Goal: Task Accomplishment & Management: Manage account settings

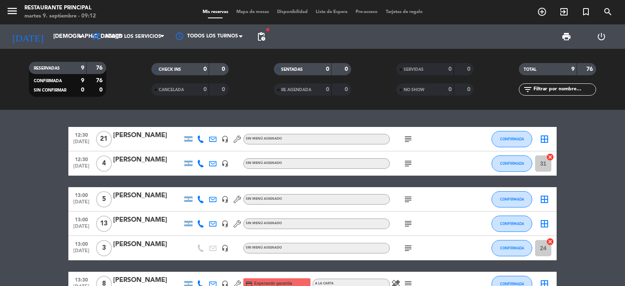
scroll to position [304, 0]
click at [55, 42] on input "[DEMOGRAPHIC_DATA][DATE]" at bounding box center [87, 36] width 77 height 15
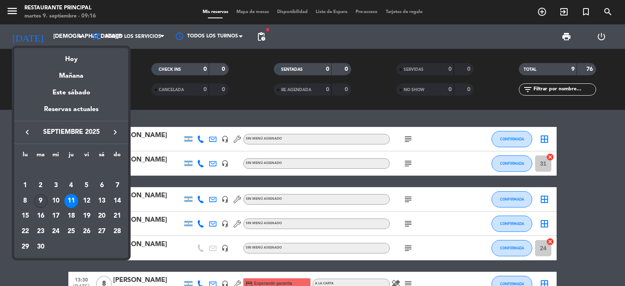
click at [42, 205] on div "9" at bounding box center [41, 201] width 14 height 14
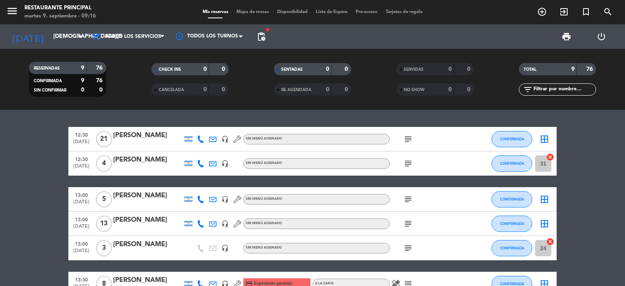
type input "[DATE]"
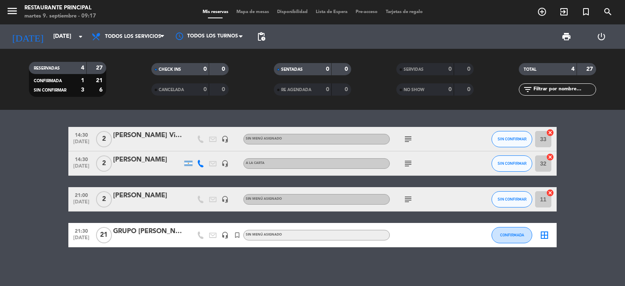
click at [408, 139] on icon "subject" at bounding box center [408, 139] width 10 height 10
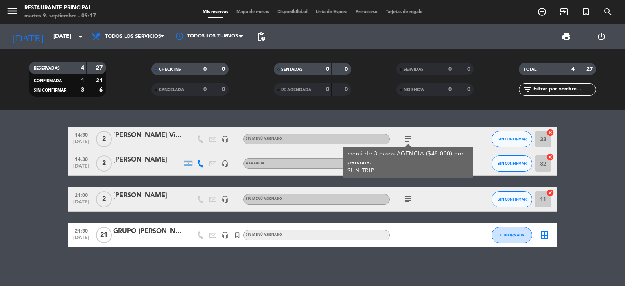
click at [437, 249] on div "14:30 [DATE] 2 [PERSON_NAME] headset_mic Sin menú asignado subject menú de 3 pa…" at bounding box center [312, 198] width 625 height 176
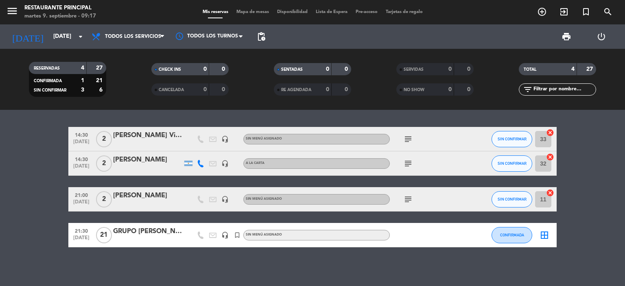
click at [409, 162] on icon "subject" at bounding box center [408, 164] width 10 height 10
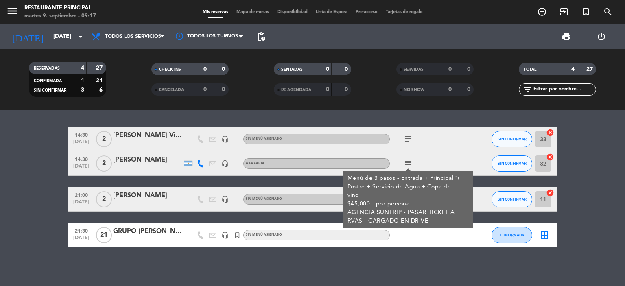
click at [402, 269] on div "14:30 [DATE] 2 [PERSON_NAME] Villas headset_mic Sin menú asignado subject SIN C…" at bounding box center [312, 198] width 625 height 176
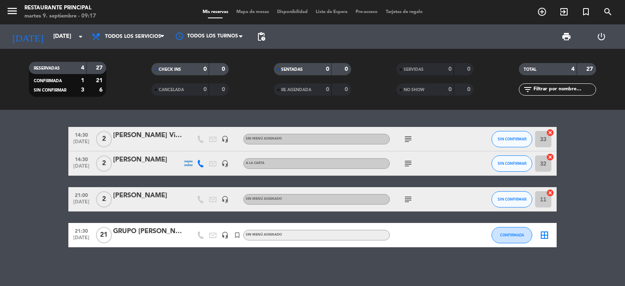
click at [405, 198] on icon "subject" at bounding box center [408, 199] width 10 height 10
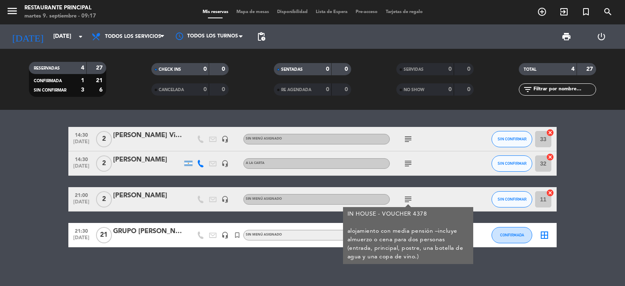
click at [158, 194] on div "[PERSON_NAME]" at bounding box center [147, 195] width 69 height 11
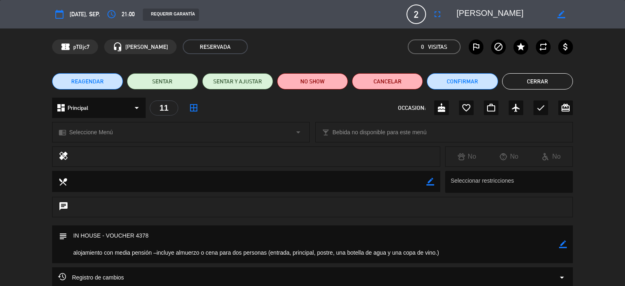
click at [559, 245] on icon "border_color" at bounding box center [563, 244] width 8 height 8
type textarea "o"
drag, startPoint x: 205, startPoint y: 253, endPoint x: 175, endPoint y: 254, distance: 30.5
click at [175, 254] on textarea at bounding box center [313, 244] width 492 height 38
click at [75, 255] on textarea at bounding box center [313, 244] width 492 height 38
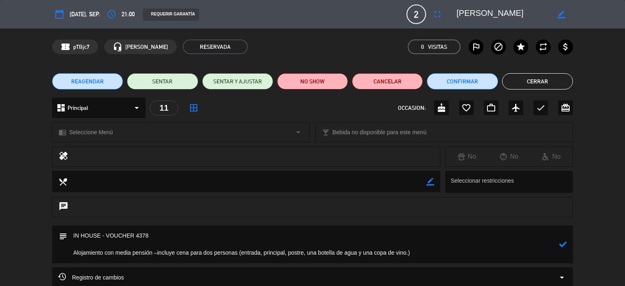
type textarea "IN HOUSE - VOUCHER 4378 Alojamiento con media pensión –incluye cena para dos pe…"
click at [565, 247] on icon at bounding box center [563, 244] width 8 height 8
click at [482, 78] on button "Confirmar" at bounding box center [462, 81] width 71 height 16
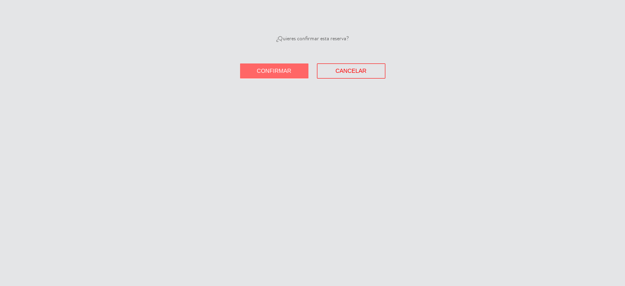
click at [280, 74] on span "Confirmar" at bounding box center [274, 71] width 35 height 7
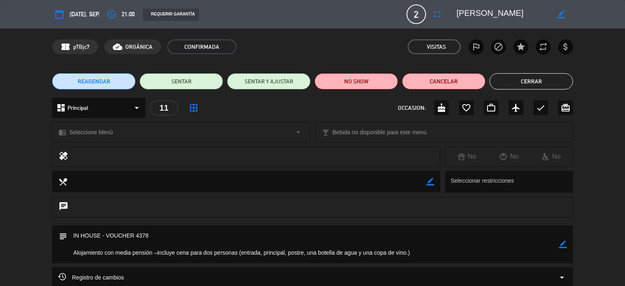
click at [547, 87] on button "Cerrar" at bounding box center [530, 81] width 83 height 16
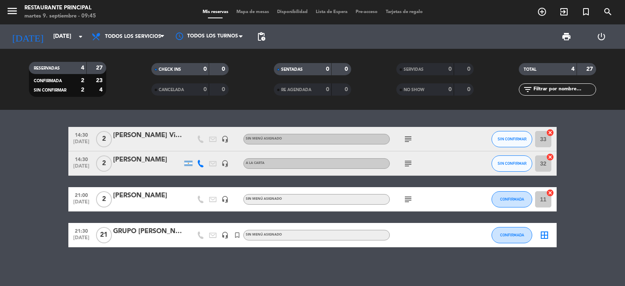
click at [157, 157] on div "[PERSON_NAME]" at bounding box center [147, 160] width 69 height 11
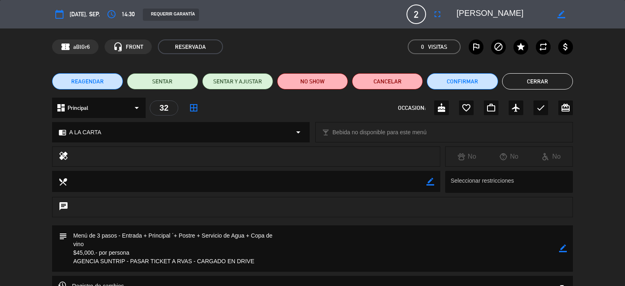
click at [264, 264] on textarea at bounding box center [313, 248] width 492 height 46
click at [563, 247] on icon "border_color" at bounding box center [563, 249] width 8 height 8
click at [367, 259] on textarea at bounding box center [313, 248] width 492 height 46
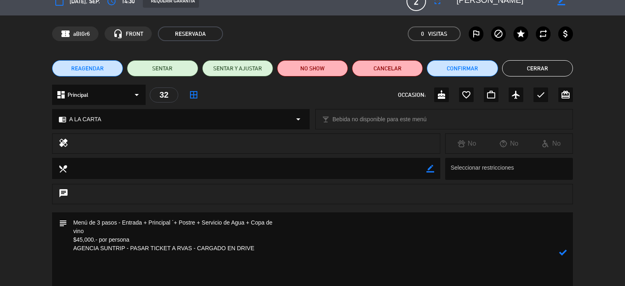
scroll to position [21, 0]
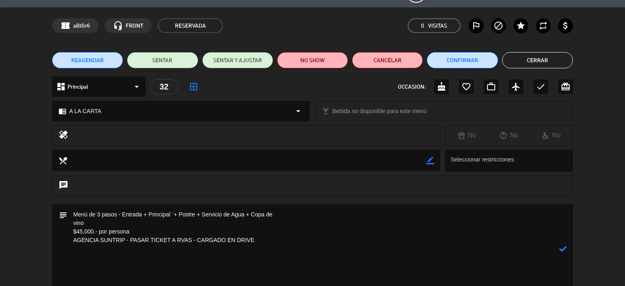
paste textarea "MENU 5 PASOS Maridaje Staphyle Premium ($70.000 p/p) + BOTELLA DE VINO RESERVA …"
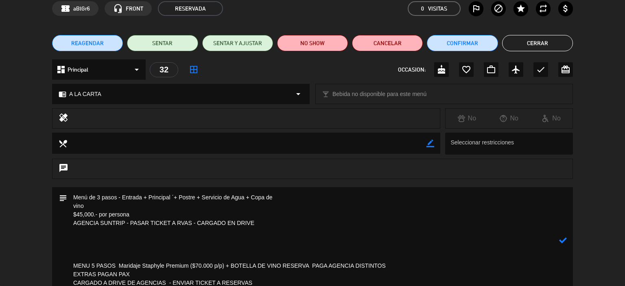
click at [101, 196] on textarea at bounding box center [313, 240] width 492 height 106
click at [175, 197] on textarea at bounding box center [313, 240] width 492 height 106
click at [73, 206] on textarea at bounding box center [313, 240] width 492 height 106
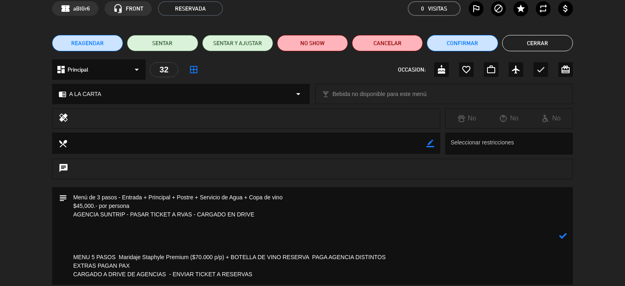
drag, startPoint x: 72, startPoint y: 256, endPoint x: 402, endPoint y: 263, distance: 329.7
click at [402, 263] on textarea at bounding box center [313, 236] width 492 height 98
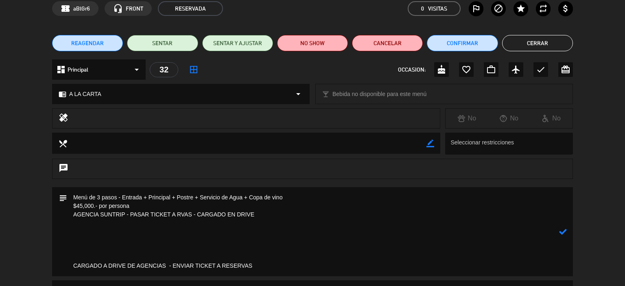
click at [74, 216] on textarea at bounding box center [313, 231] width 492 height 89
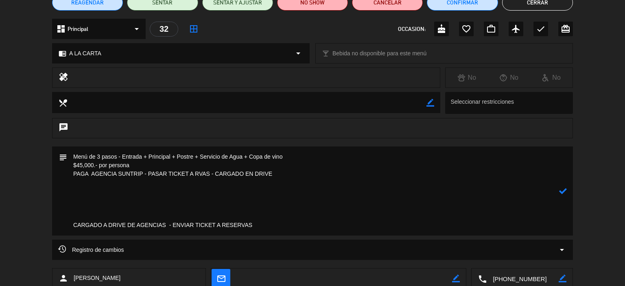
drag, startPoint x: 275, startPoint y: 224, endPoint x: 79, endPoint y: 223, distance: 195.3
click at [79, 223] on textarea at bounding box center [313, 190] width 492 height 89
click at [69, 217] on textarea at bounding box center [313, 190] width 492 height 89
drag, startPoint x: 73, startPoint y: 225, endPoint x: 253, endPoint y: 221, distance: 180.3
click at [253, 221] on textarea at bounding box center [313, 190] width 492 height 89
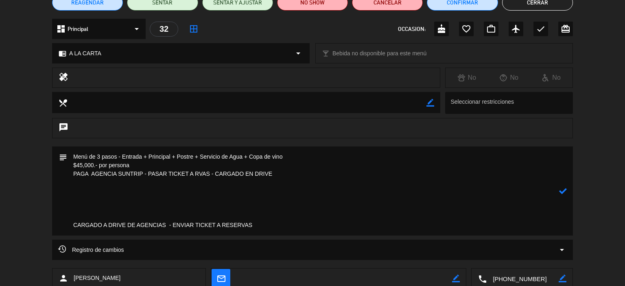
drag, startPoint x: 146, startPoint y: 172, endPoint x: 267, endPoint y: 179, distance: 120.7
click at [267, 179] on textarea at bounding box center [313, 190] width 492 height 89
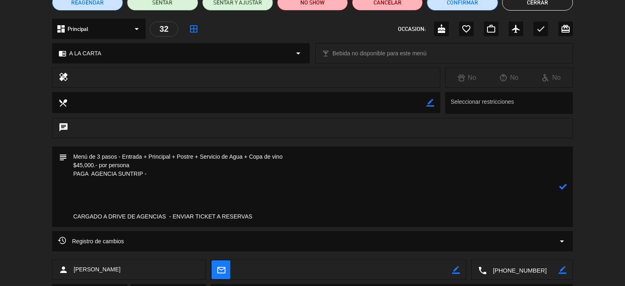
paste textarea "CARGADO A DRIVE DE AGENCIAS - ENVIAR TICKET A RESERVAS"
drag, startPoint x: 266, startPoint y: 218, endPoint x: 42, endPoint y: 218, distance: 224.2
click at [42, 218] on div "subject" at bounding box center [312, 188] width 625 height 85
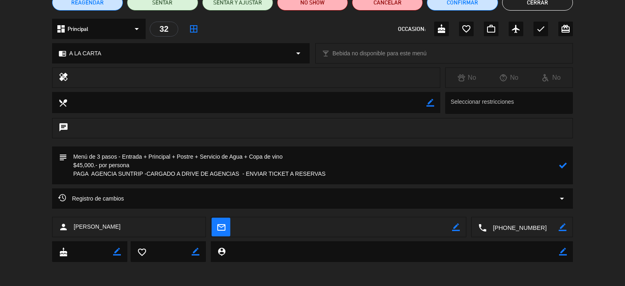
type textarea "Menú de 3 pasos - Entrada + Principal + Postre + Servicio de Agua + Copa de vin…"
click at [564, 165] on icon at bounding box center [563, 166] width 8 height 8
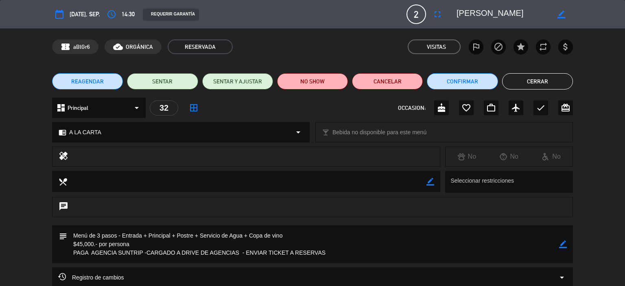
click at [540, 82] on button "Cerrar" at bounding box center [537, 81] width 71 height 16
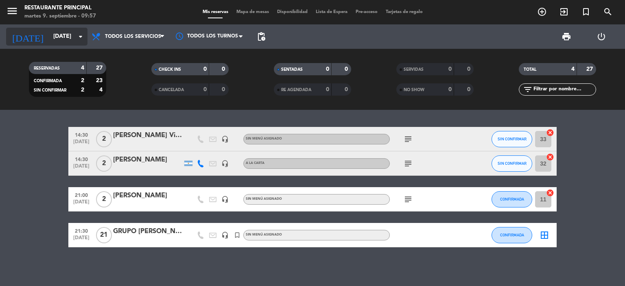
click at [52, 37] on input "[DATE]" at bounding box center [87, 36] width 77 height 15
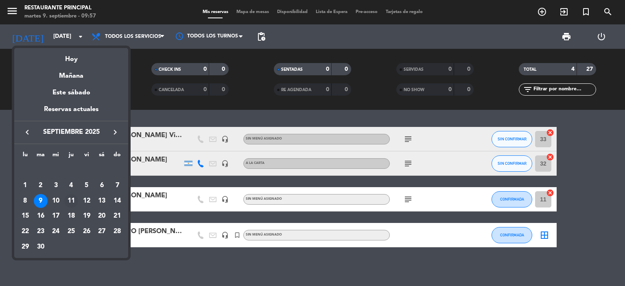
click at [68, 199] on div "11" at bounding box center [71, 201] width 14 height 14
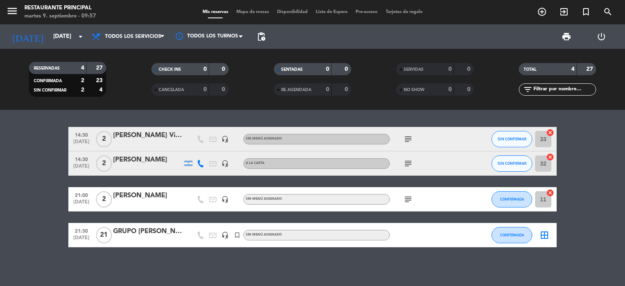
type input "[DEMOGRAPHIC_DATA][DATE]"
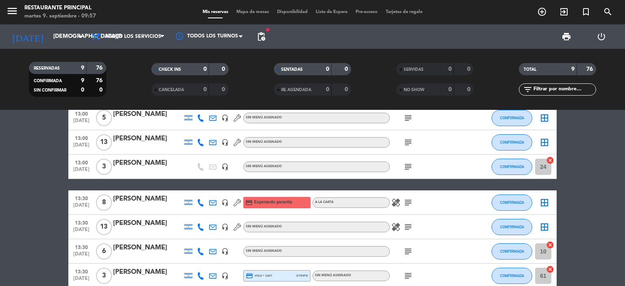
scroll to position [122, 0]
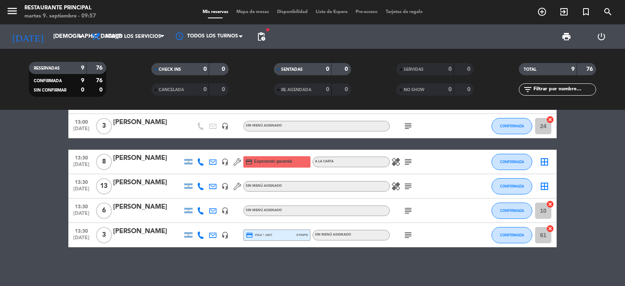
click at [159, 187] on div "[PERSON_NAME]" at bounding box center [147, 182] width 69 height 11
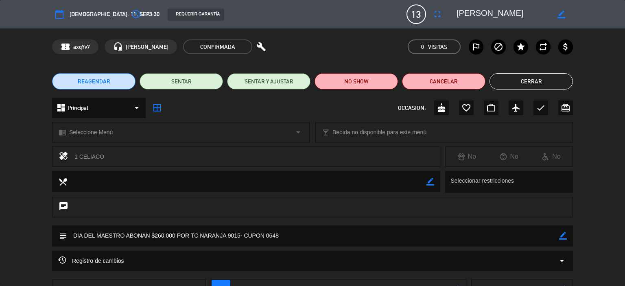
click at [411, 22] on span "13" at bounding box center [416, 14] width 20 height 20
click at [415, 19] on span "13" at bounding box center [416, 14] width 20 height 20
click at [433, 13] on icon "fullscreen" at bounding box center [438, 14] width 10 height 10
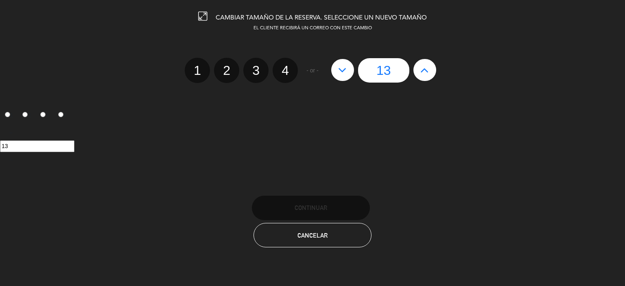
click at [340, 74] on icon at bounding box center [342, 69] width 9 height 13
type input "12"
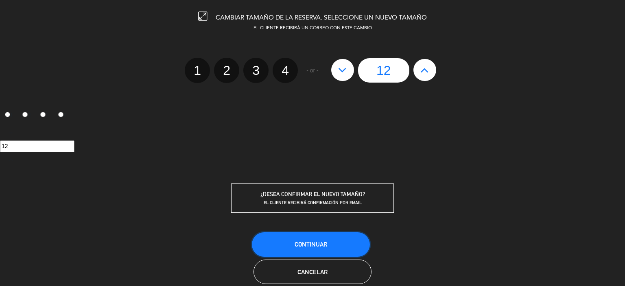
click at [361, 236] on button "Continuar" at bounding box center [311, 244] width 118 height 24
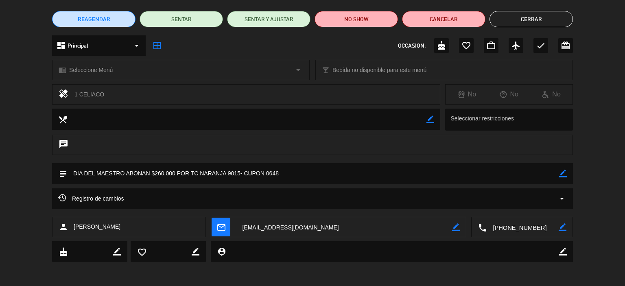
scroll to position [0, 0]
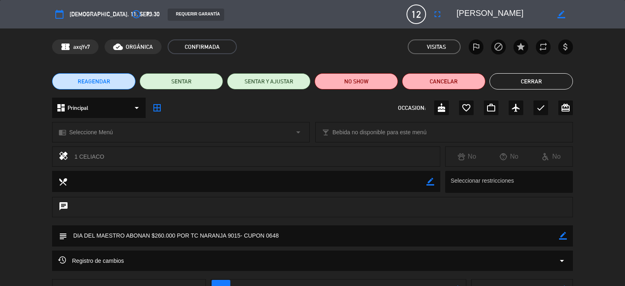
click at [525, 82] on button "Cerrar" at bounding box center [530, 81] width 83 height 16
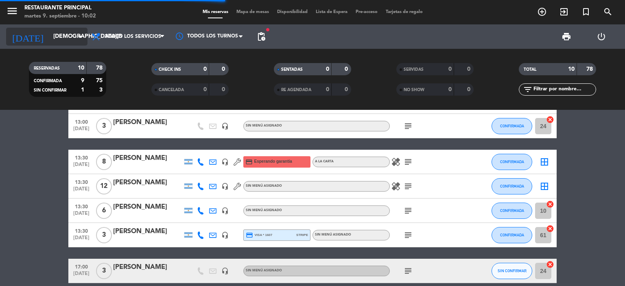
click at [57, 31] on input "[DEMOGRAPHIC_DATA][DATE]" at bounding box center [87, 36] width 77 height 15
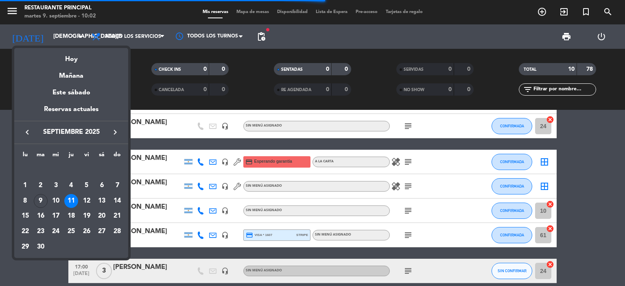
click at [114, 132] on icon "keyboard_arrow_right" at bounding box center [115, 132] width 10 height 10
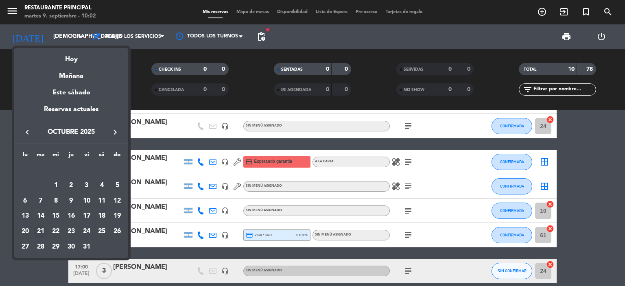
click at [39, 228] on div "21" at bounding box center [41, 232] width 14 height 14
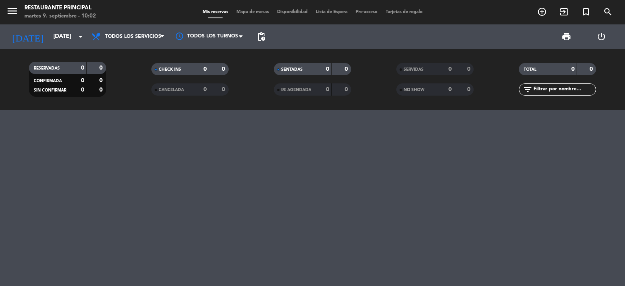
click at [18, 12] on span "menu" at bounding box center [15, 12] width 18 height 19
click at [15, 16] on icon "menu" at bounding box center [12, 11] width 12 height 12
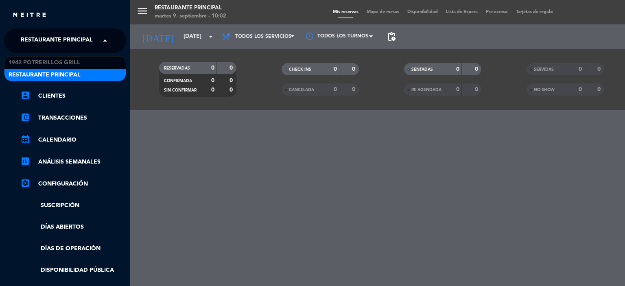
click at [30, 39] on span "Restaurante Principal" at bounding box center [57, 40] width 72 height 17
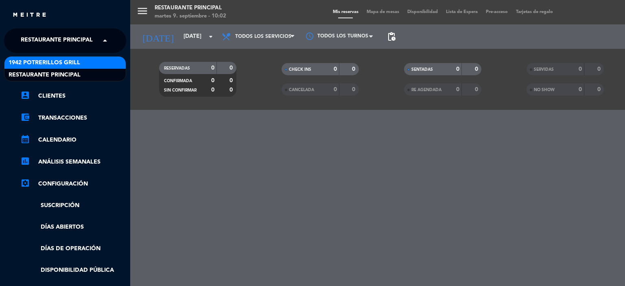
click at [44, 59] on span "1942 Potrerillos Grill" at bounding box center [45, 62] width 72 height 9
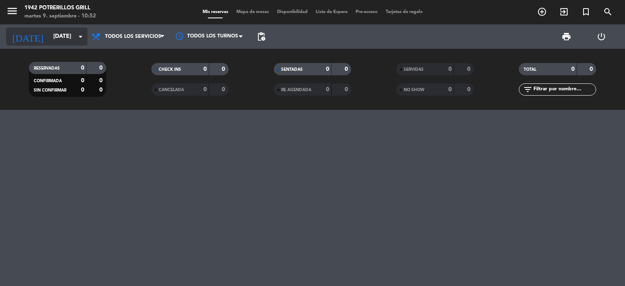
click at [69, 38] on input "[DATE]" at bounding box center [87, 36] width 77 height 15
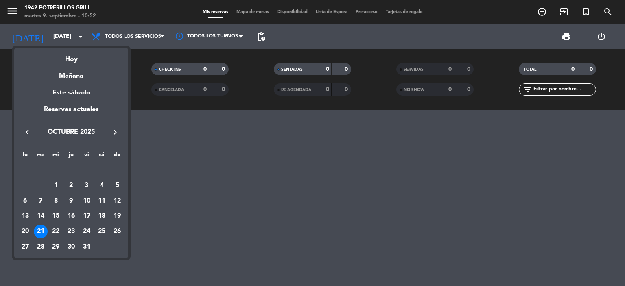
click at [26, 133] on icon "keyboard_arrow_left" at bounding box center [27, 132] width 10 height 10
click at [42, 198] on div "9" at bounding box center [41, 201] width 14 height 14
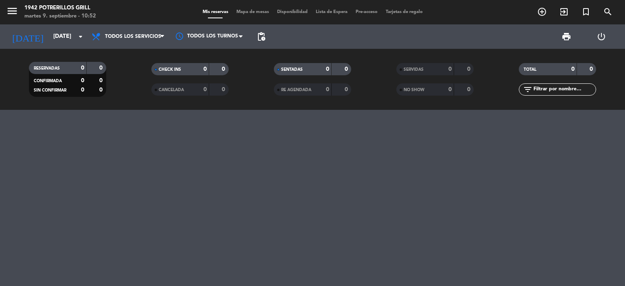
type input "[DATE]"
click at [9, 13] on icon "menu" at bounding box center [12, 11] width 12 height 12
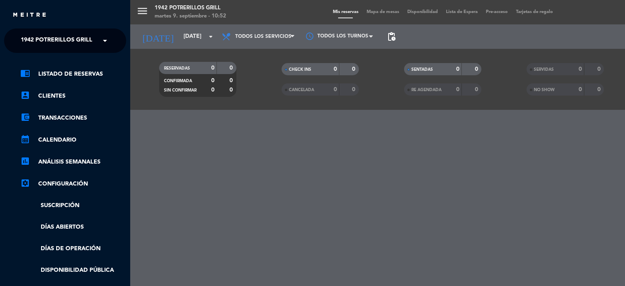
click at [36, 39] on span "1942 Potrerillos Grill" at bounding box center [57, 40] width 72 height 17
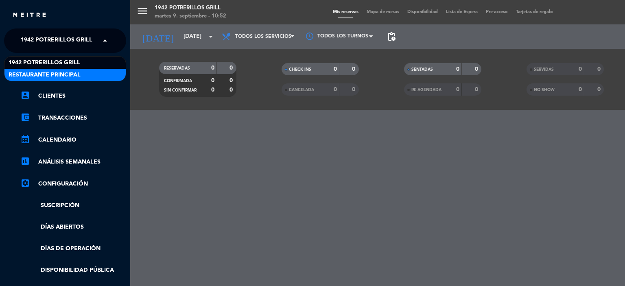
click at [39, 72] on span "Restaurante Principal" at bounding box center [45, 74] width 72 height 9
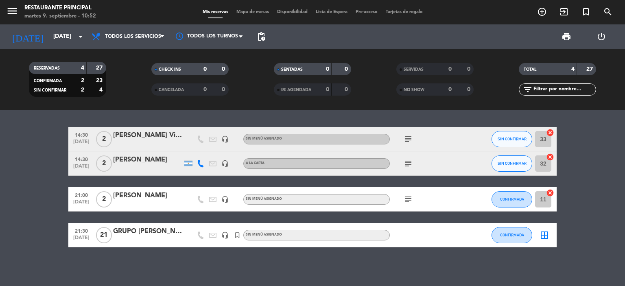
click at [133, 134] on div "[PERSON_NAME] Villas" at bounding box center [147, 135] width 69 height 11
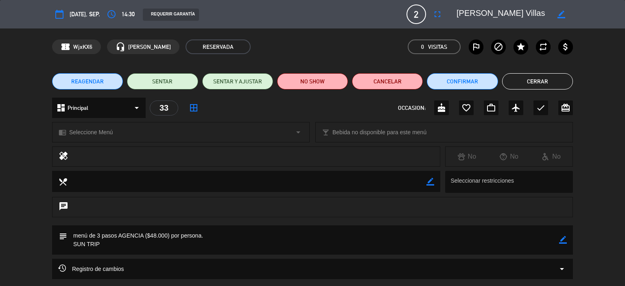
click at [521, 83] on button "Cerrar" at bounding box center [537, 81] width 71 height 16
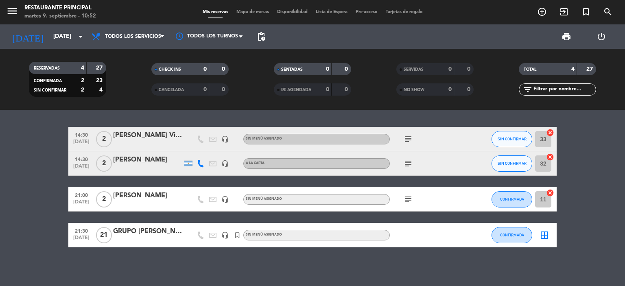
click at [143, 162] on div "[PERSON_NAME]" at bounding box center [147, 160] width 69 height 11
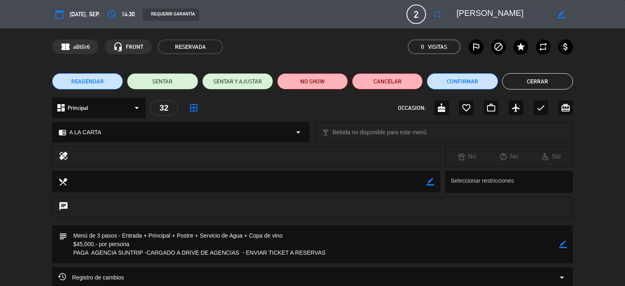
click at [563, 240] on div "border_color" at bounding box center [563, 244] width 8 height 38
click at [560, 245] on icon "border_color" at bounding box center [563, 244] width 8 height 8
click at [148, 254] on textarea at bounding box center [313, 244] width 492 height 38
type textarea "Menú de 3 pasos - Entrada + Principal + Postre + Servicio de Agua + Copa de vin…"
click at [530, 81] on button "Cerrar" at bounding box center [537, 81] width 71 height 16
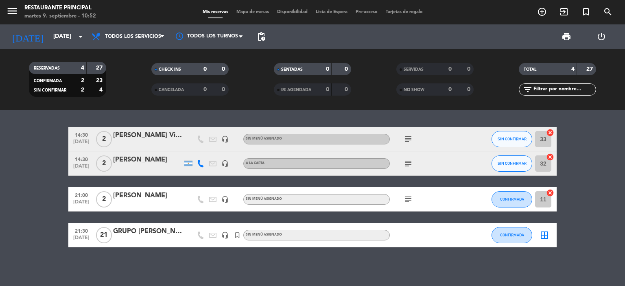
click at [164, 137] on div "[PERSON_NAME] Villas" at bounding box center [147, 135] width 69 height 11
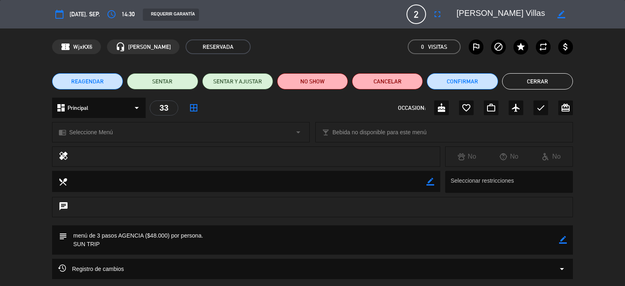
click at [516, 79] on button "Cerrar" at bounding box center [537, 81] width 71 height 16
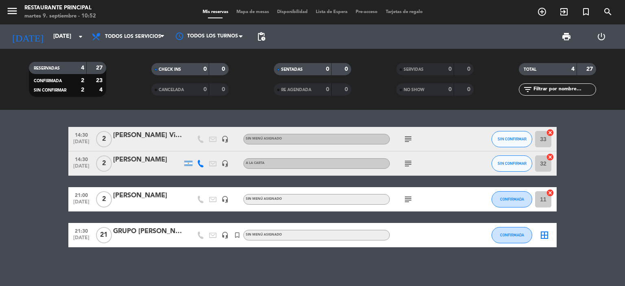
click at [143, 162] on div "[PERSON_NAME]" at bounding box center [147, 160] width 69 height 11
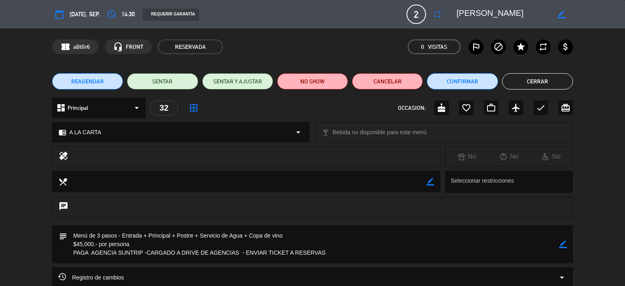
click at [514, 72] on div "REAGENDAR SENTAR SENTAR Y AJUSTAR NO SHOW Cancelar Confirmar Cerrar" at bounding box center [312, 81] width 625 height 33
click at [520, 83] on button "Cerrar" at bounding box center [537, 81] width 71 height 16
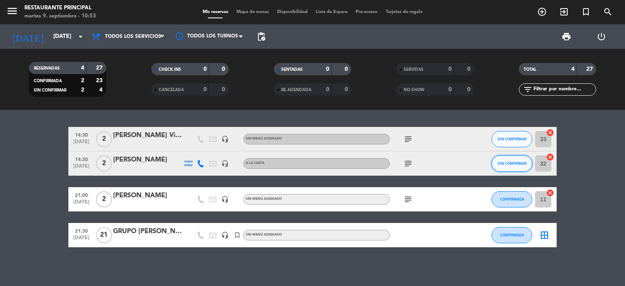
click at [529, 162] on button "SIN CONFIRMAR" at bounding box center [512, 163] width 41 height 16
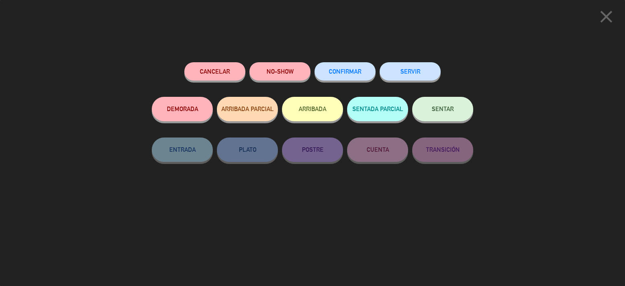
click at [360, 77] on button "CONFIRMAR" at bounding box center [345, 71] width 61 height 18
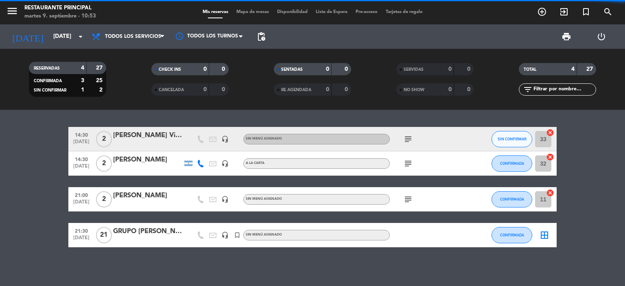
click at [129, 138] on div "[PERSON_NAME] Villas" at bounding box center [147, 135] width 69 height 11
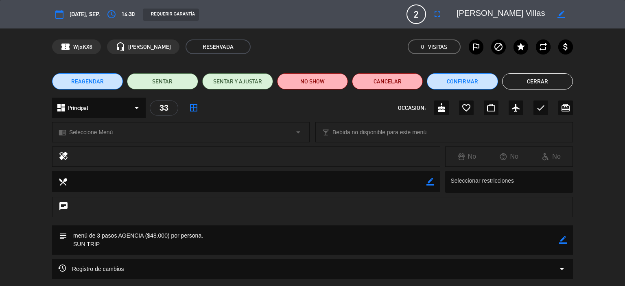
click at [560, 14] on icon "border_color" at bounding box center [561, 15] width 8 height 8
drag, startPoint x: 457, startPoint y: 11, endPoint x: 547, endPoint y: 13, distance: 89.5
click at [547, 13] on textarea at bounding box center [503, 14] width 93 height 15
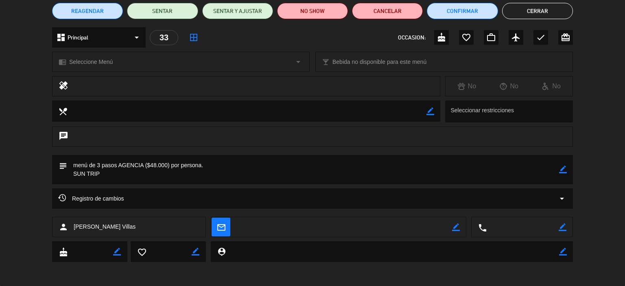
click at [112, 198] on span "Registro de cambios" at bounding box center [91, 199] width 66 height 10
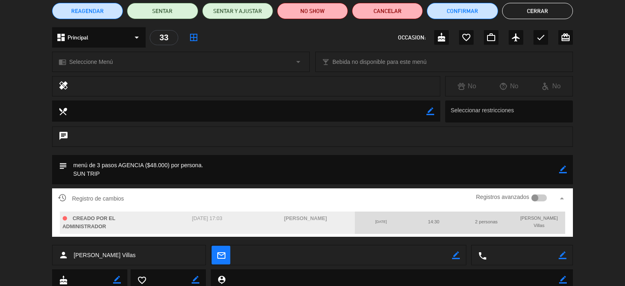
scroll to position [0, 0]
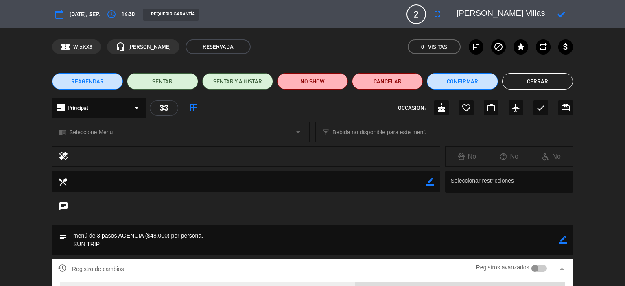
click at [522, 81] on button "Cerrar" at bounding box center [537, 81] width 71 height 16
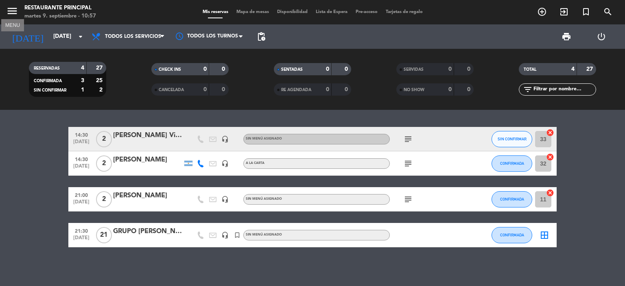
click at [13, 13] on icon "menu" at bounding box center [12, 11] width 12 height 12
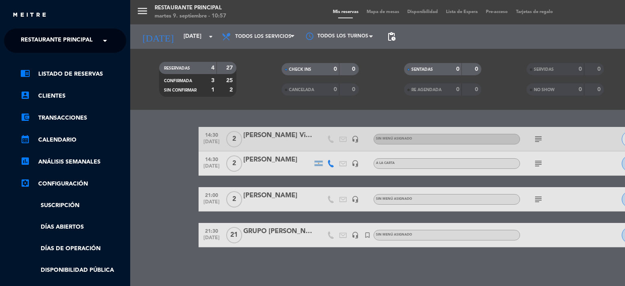
click at [43, 44] on span "Restaurante Principal" at bounding box center [57, 40] width 72 height 17
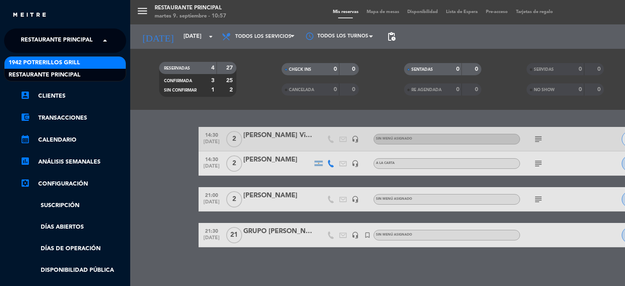
click at [44, 60] on span "1942 Potrerillos Grill" at bounding box center [45, 62] width 72 height 9
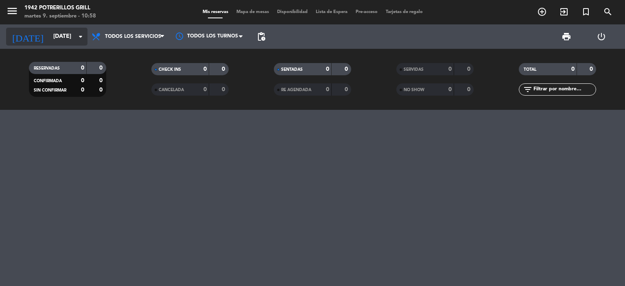
click at [49, 33] on input "[DATE]" at bounding box center [87, 36] width 77 height 15
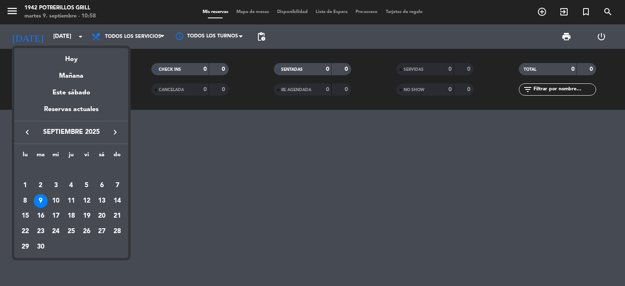
drag, startPoint x: 23, startPoint y: 129, endPoint x: 29, endPoint y: 130, distance: 6.2
click at [26, 129] on icon "keyboard_arrow_left" at bounding box center [27, 132] width 10 height 10
click at [72, 184] on div "7" at bounding box center [71, 186] width 14 height 14
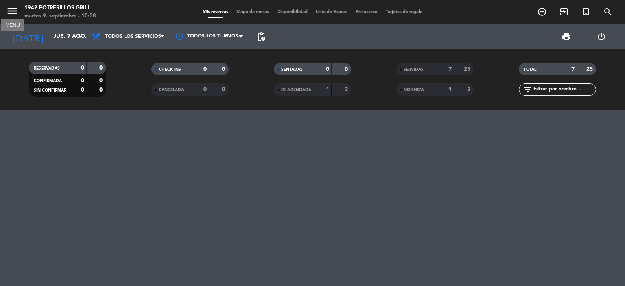
click at [15, 12] on icon "menu" at bounding box center [12, 11] width 12 height 12
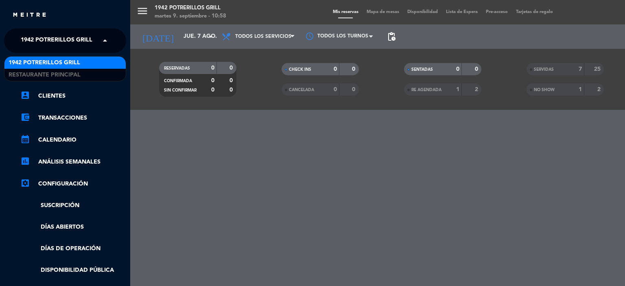
click at [37, 39] on span "1942 Potrerillos Grill" at bounding box center [57, 40] width 72 height 17
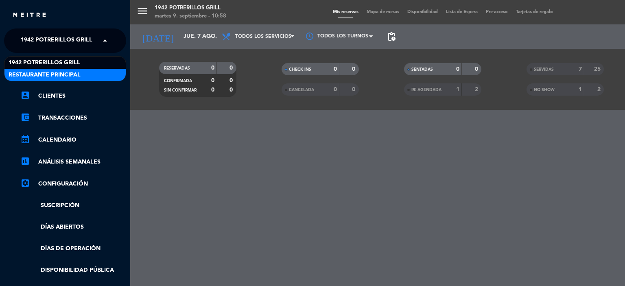
click at [37, 70] on span "Restaurante Principal" at bounding box center [45, 74] width 72 height 9
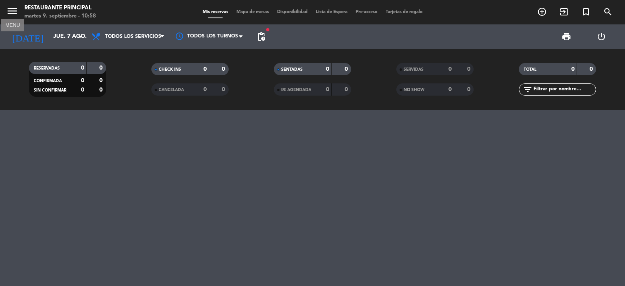
click at [10, 12] on icon "menu" at bounding box center [12, 11] width 12 height 12
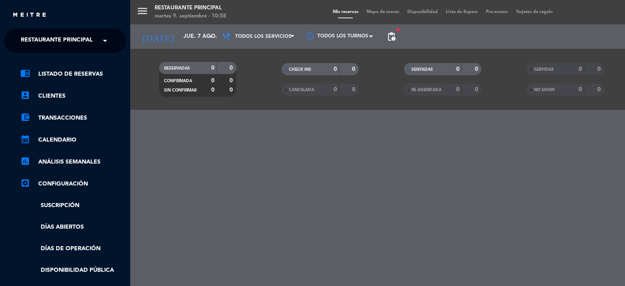
click at [59, 41] on span "Restaurante Principal" at bounding box center [57, 40] width 72 height 17
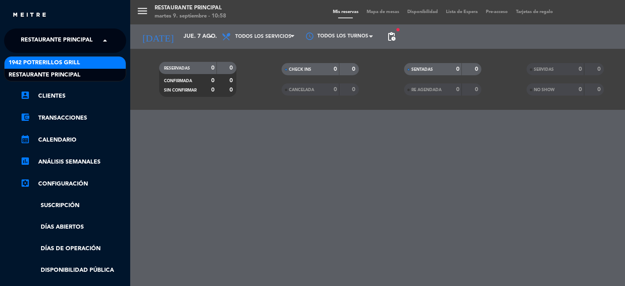
click at [56, 60] on span "1942 Potrerillos Grill" at bounding box center [45, 62] width 72 height 9
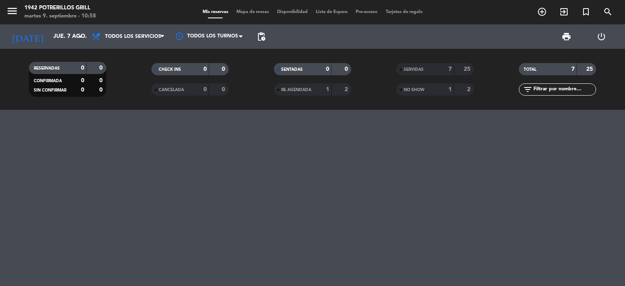
click at [449, 71] on strong "7" at bounding box center [449, 69] width 3 height 6
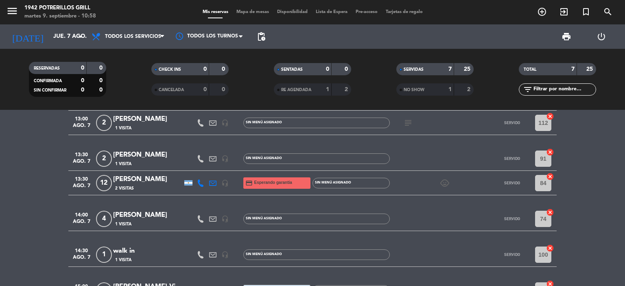
scroll to position [81, 0]
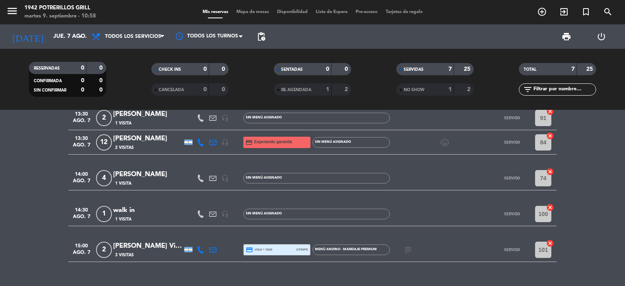
click at [159, 249] on div "[PERSON_NAME] Villas Bôas X2" at bounding box center [147, 246] width 69 height 11
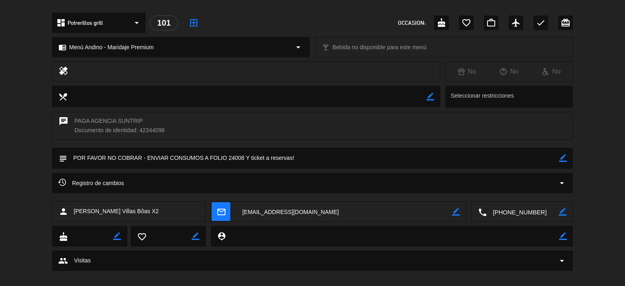
scroll to position [253, 0]
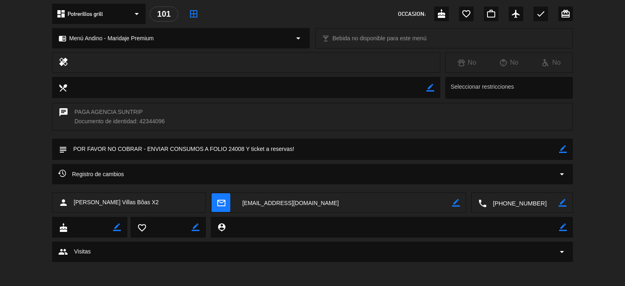
click at [317, 200] on textarea at bounding box center [344, 203] width 216 height 20
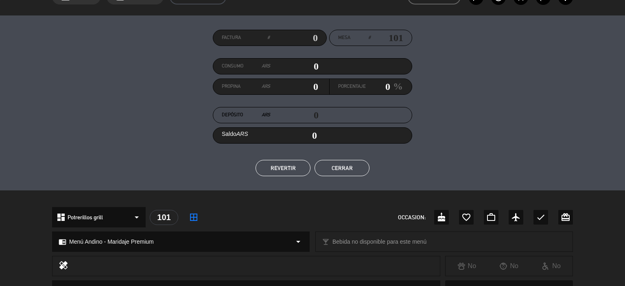
scroll to position [0, 0]
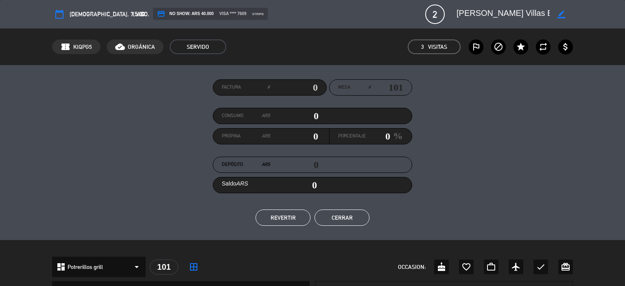
click at [358, 219] on button "Cerrar" at bounding box center [342, 218] width 55 height 16
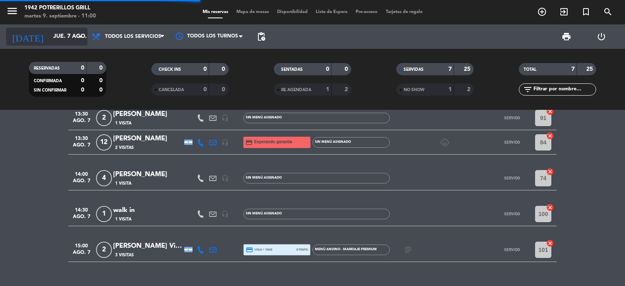
click at [61, 40] on input "jue. 7 ago." at bounding box center [87, 36] width 77 height 15
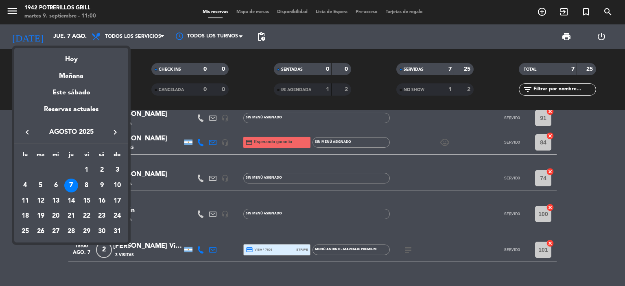
click at [114, 132] on icon "keyboard_arrow_right" at bounding box center [115, 132] width 10 height 10
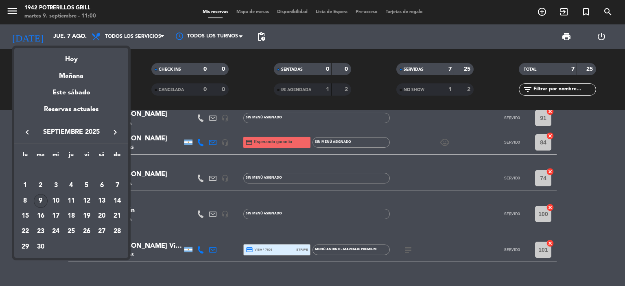
click at [40, 197] on div "9" at bounding box center [41, 201] width 14 height 14
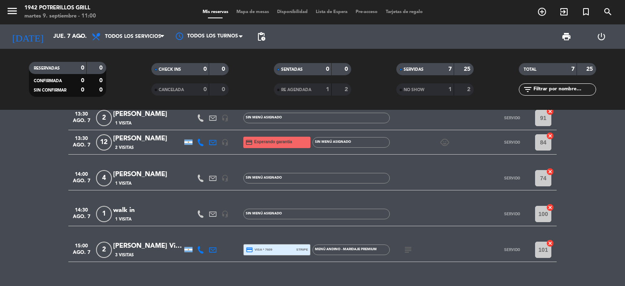
type input "[DATE]"
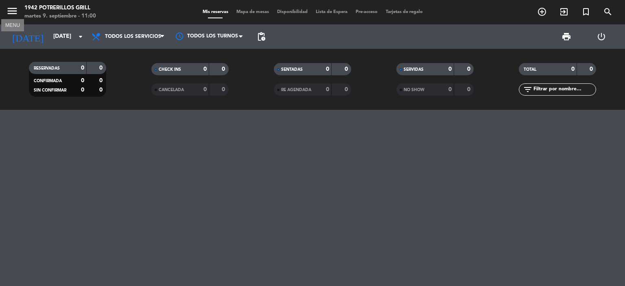
click at [15, 14] on icon "menu" at bounding box center [12, 11] width 12 height 12
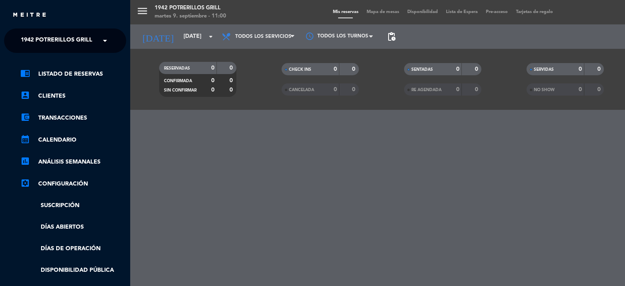
click at [36, 37] on span "1942 Potrerillos Grill" at bounding box center [57, 40] width 72 height 17
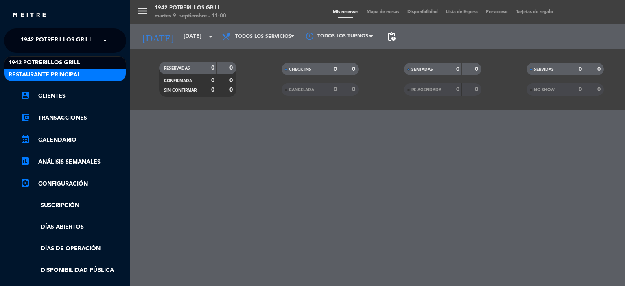
click at [46, 72] on span "Restaurante Principal" at bounding box center [45, 74] width 72 height 9
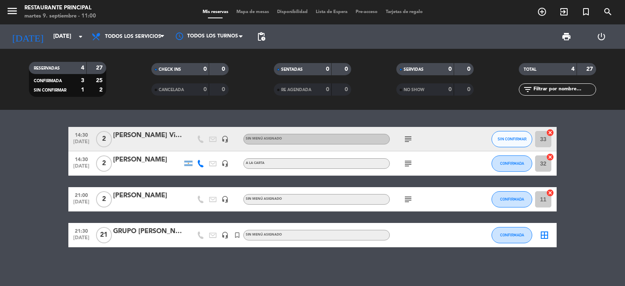
click at [409, 136] on icon "subject" at bounding box center [408, 139] width 10 height 10
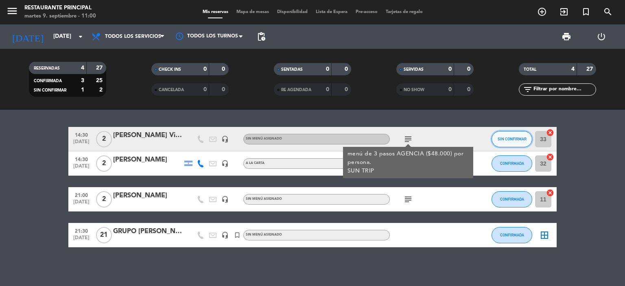
click at [515, 140] on span "SIN CONFIRMAR" at bounding box center [512, 139] width 29 height 4
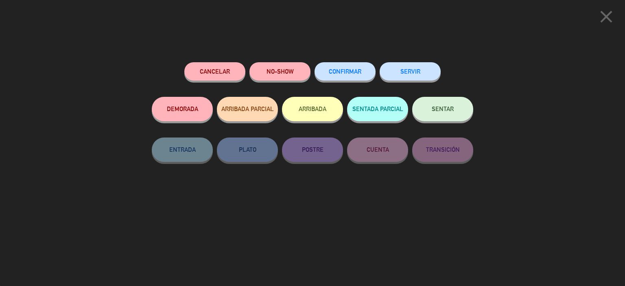
click at [226, 66] on button "Cancelar" at bounding box center [214, 71] width 61 height 18
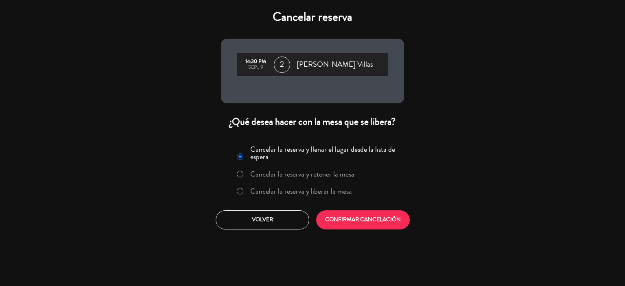
click at [306, 185] on label "Cancelar la reserva y liberar la mesa" at bounding box center [294, 191] width 124 height 15
click at [341, 217] on button "CONFIRMAR CANCELACIÓN" at bounding box center [363, 219] width 94 height 19
